Goal: Check status: Check status

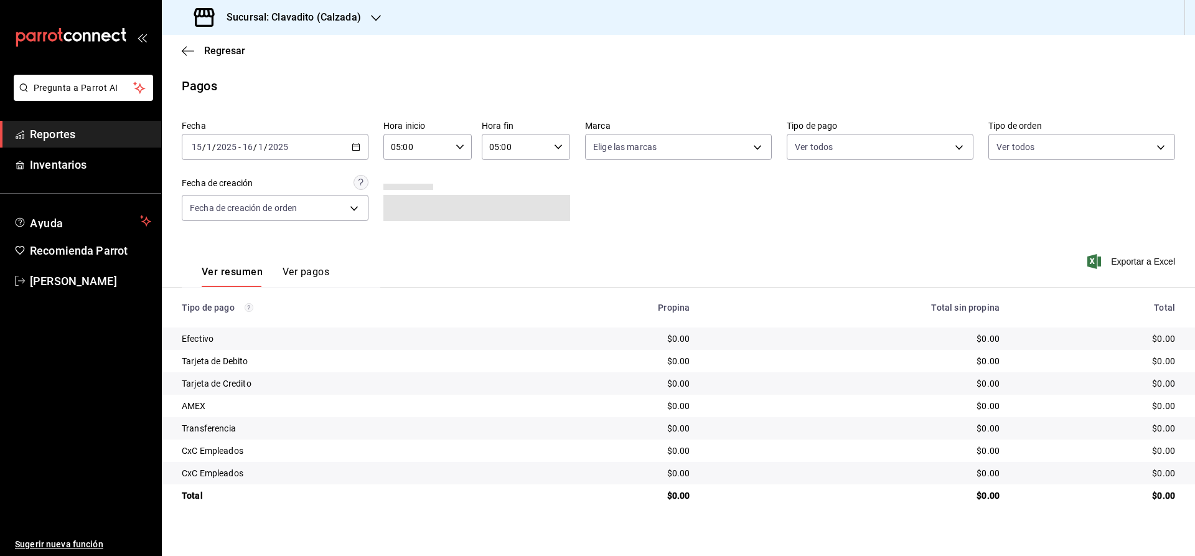
click at [676, 67] on main "Regresar Pagos Fecha [DATE] [DATE] - [DATE] [DATE] Hora inicio 05:00 Hora inici…" at bounding box center [678, 295] width 1033 height 521
click at [291, 146] on div "[DATE] [DATE] - [DATE] [DATE]" at bounding box center [275, 147] width 187 height 26
click at [212, 213] on span "Ayer" at bounding box center [240, 212] width 96 height 13
type input "00:00"
type input "23:59"
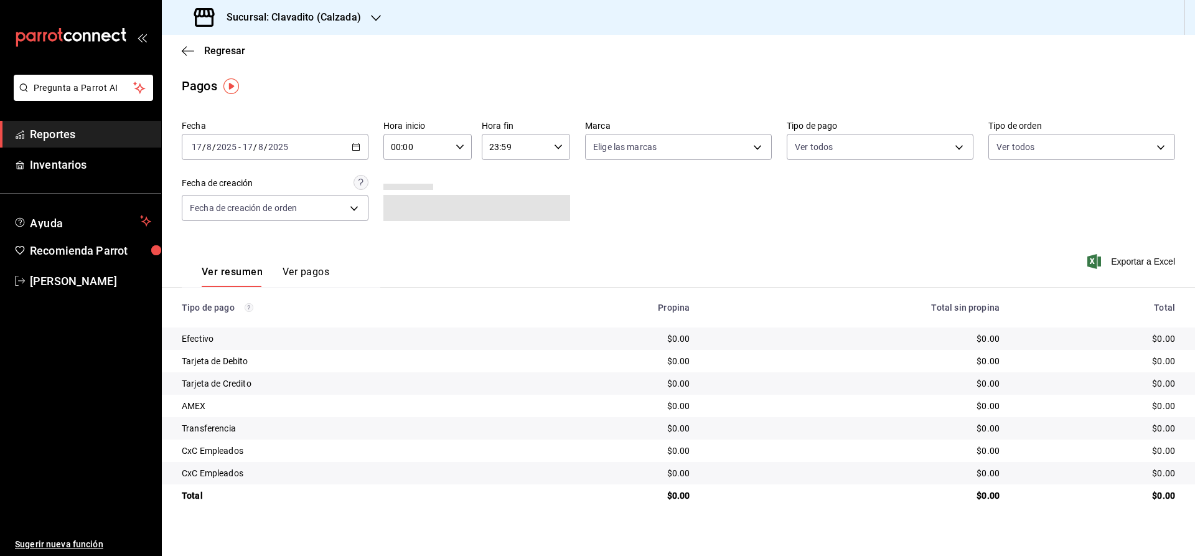
click at [296, 17] on h3 "Sucursal: Clavadito (Calzada)" at bounding box center [289, 17] width 144 height 15
click at [186, 81] on span "Clavadito (Calzada)" at bounding box center [211, 81] width 78 height 13
click at [293, 17] on h3 "Sucursal: Clavadito (Calzada)" at bounding box center [289, 17] width 144 height 15
click at [190, 50] on span "Cuerno (Calzada)" at bounding box center [206, 53] width 69 height 13
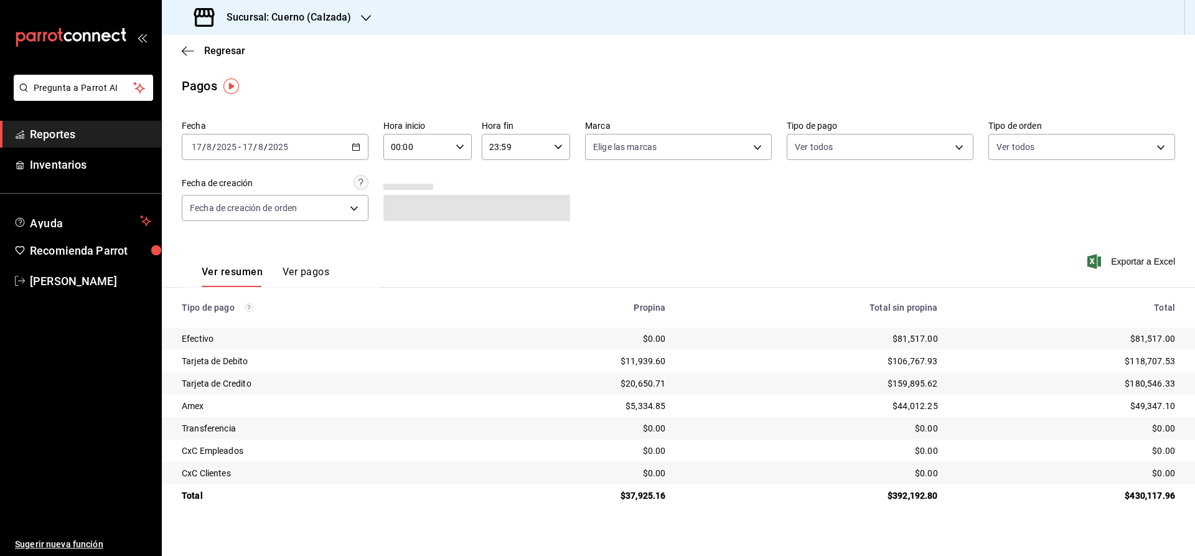
click at [77, 128] on span "Reportes" at bounding box center [90, 134] width 121 height 17
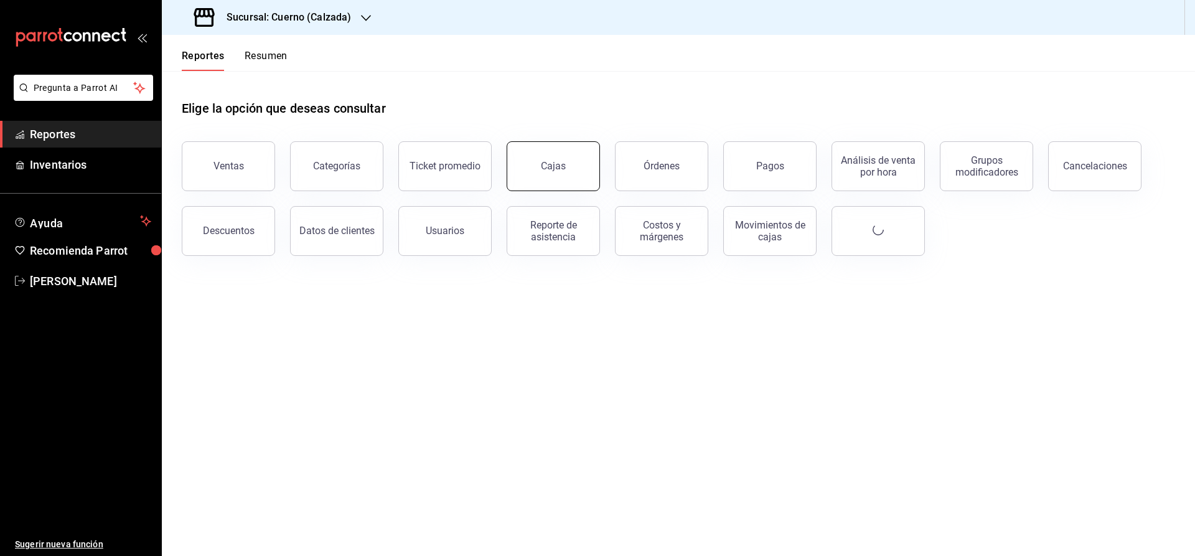
click at [583, 169] on button "Cajas" at bounding box center [553, 166] width 93 height 50
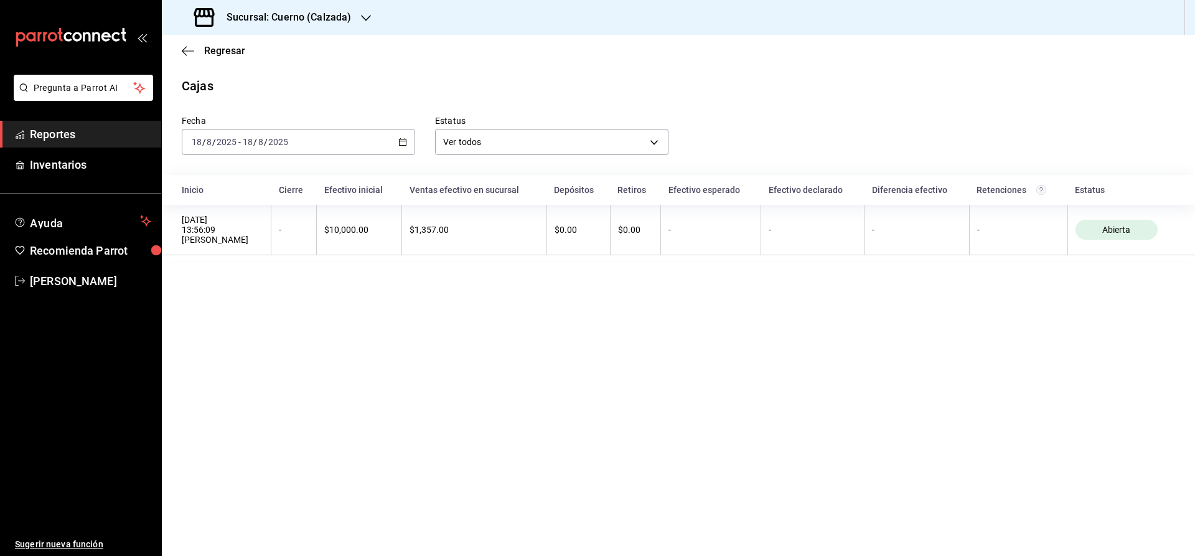
click at [403, 141] on \(Stroke\) "button" at bounding box center [403, 141] width 7 height 1
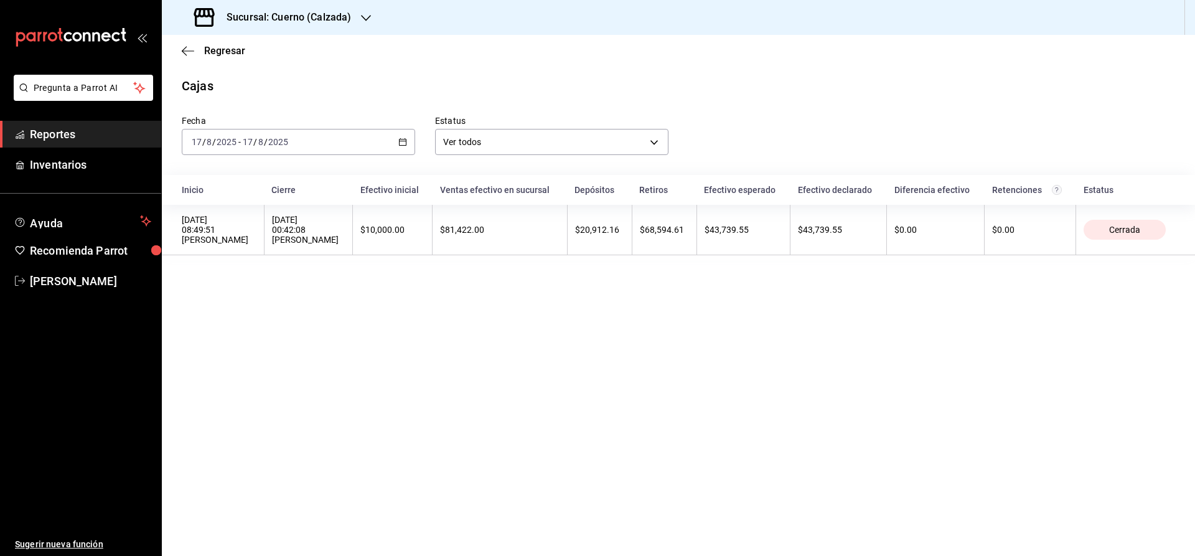
click at [403, 144] on icon "button" at bounding box center [402, 142] width 9 height 9
click at [80, 132] on span "Reportes" at bounding box center [90, 134] width 121 height 17
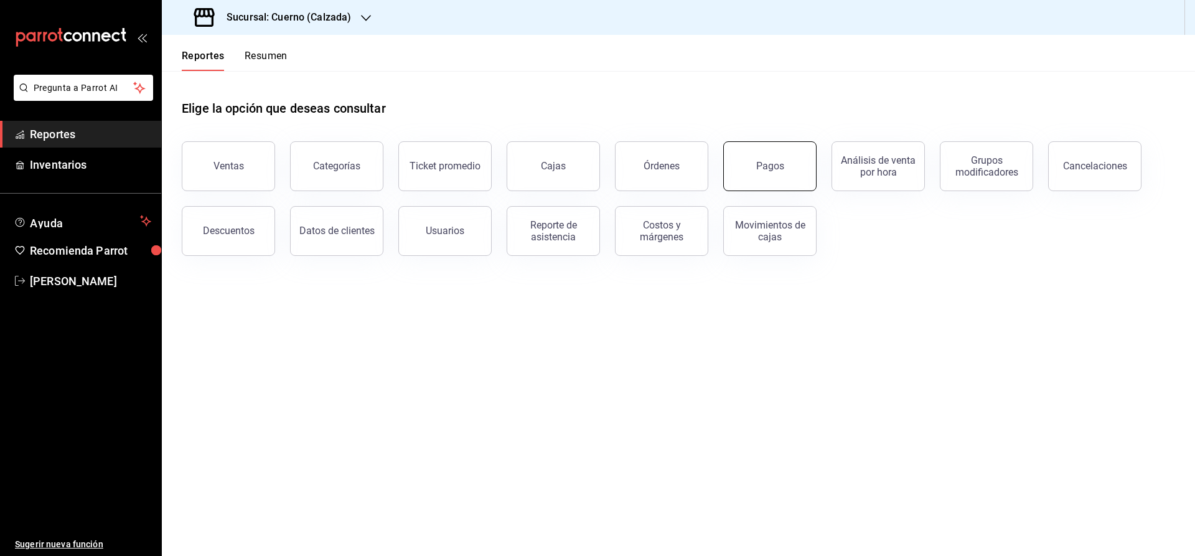
click at [741, 162] on button "Pagos" at bounding box center [769, 166] width 93 height 50
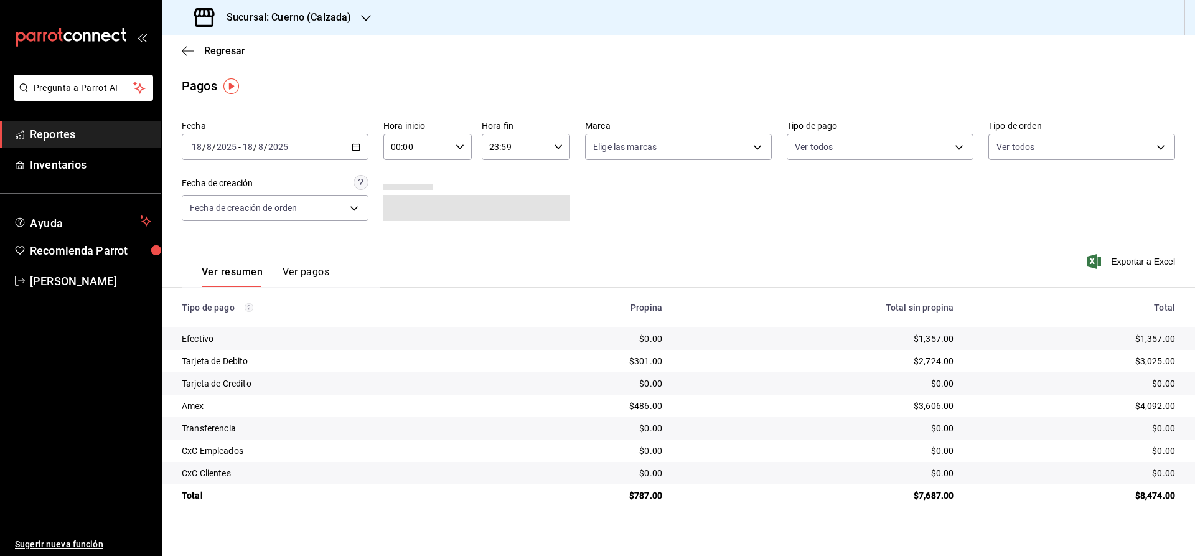
click at [354, 150] on \(Stroke\) "button" at bounding box center [355, 147] width 7 height 7
click at [215, 214] on span "Ayer" at bounding box center [240, 212] width 96 height 13
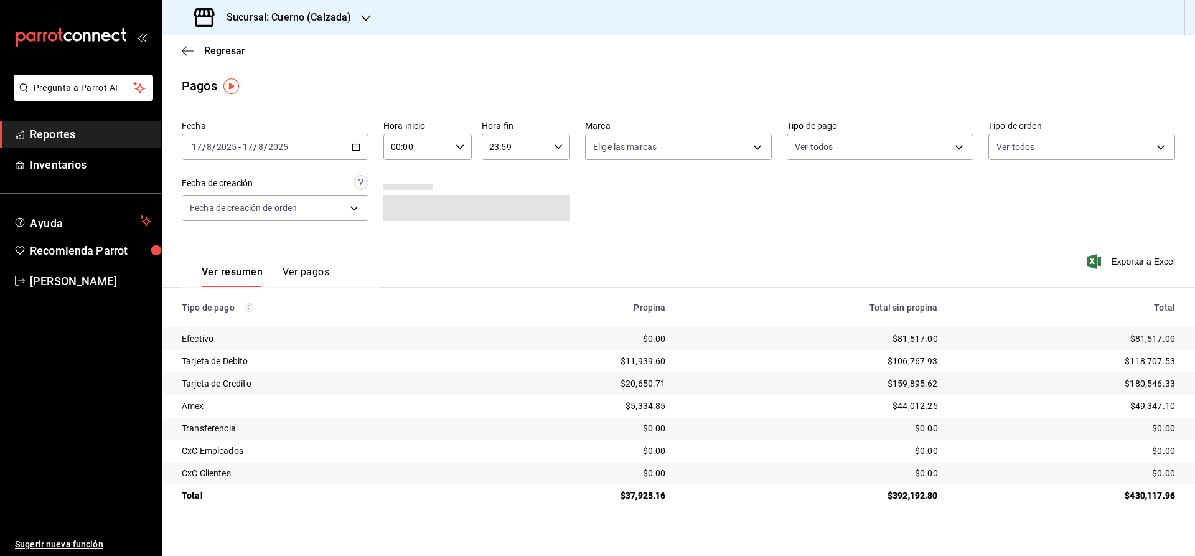
click at [39, 132] on span "Reportes" at bounding box center [90, 134] width 121 height 17
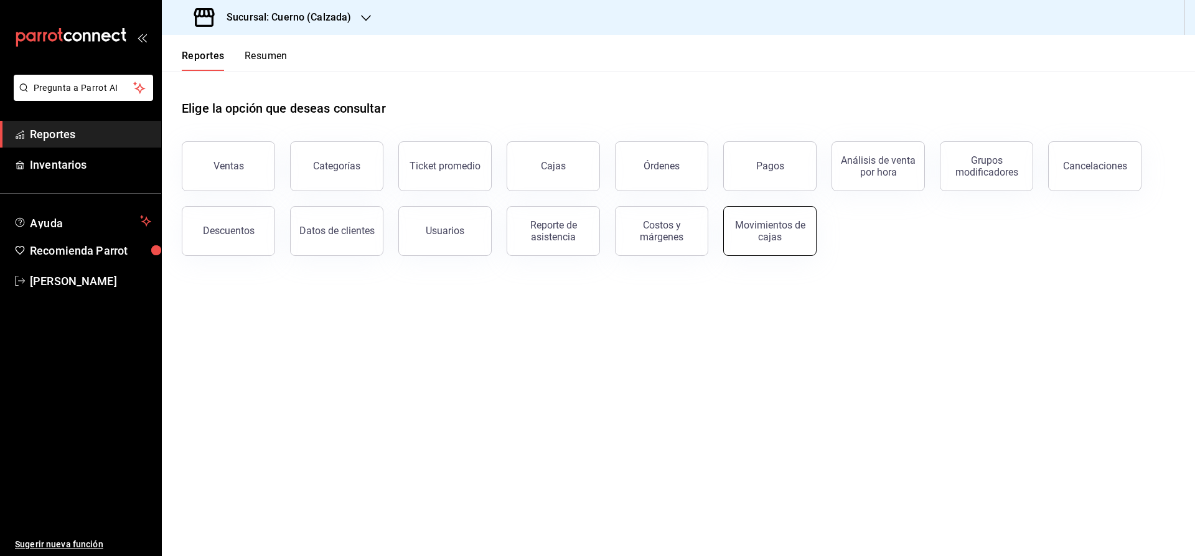
click at [740, 225] on div "Movimientos de cajas" at bounding box center [769, 231] width 77 height 24
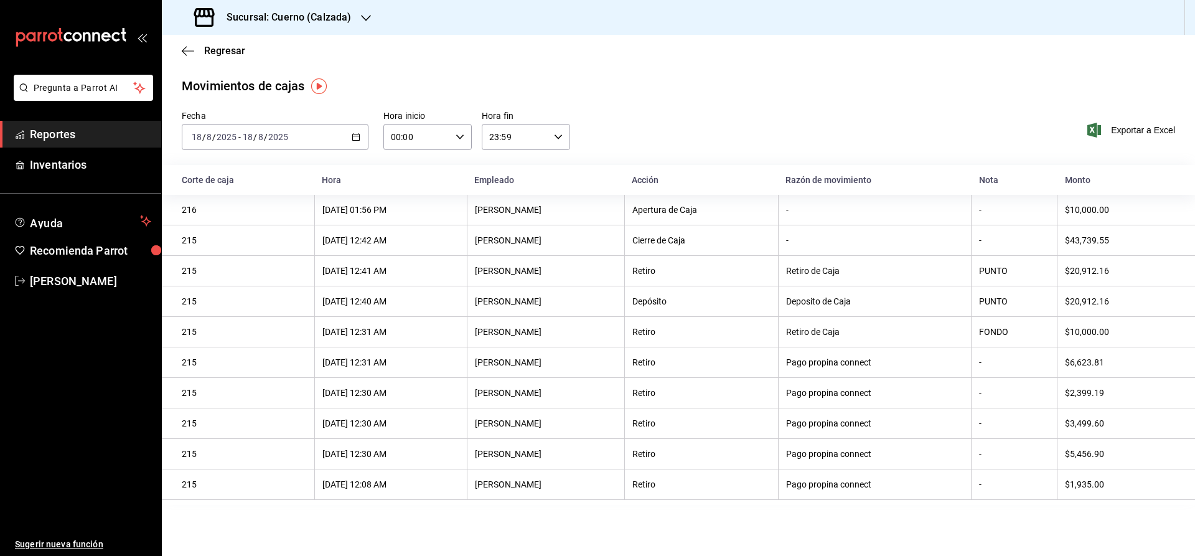
click at [354, 134] on icon "button" at bounding box center [356, 137] width 9 height 9
click at [214, 204] on span "Ayer" at bounding box center [240, 202] width 96 height 13
